Goal: Task Accomplishment & Management: Manage account settings

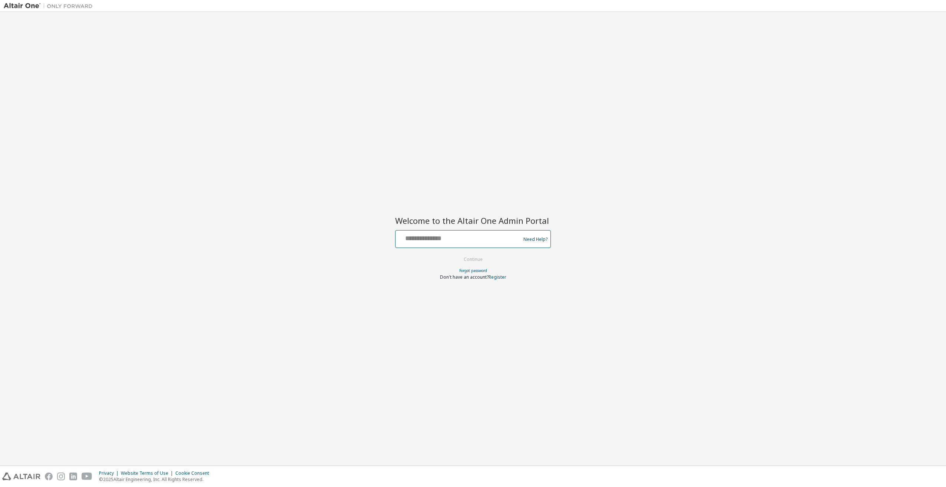
click at [445, 240] on input "text" at bounding box center [458, 237] width 121 height 11
type input "**********"
click at [469, 261] on button "Continue" at bounding box center [473, 259] width 34 height 11
